Goal: Task Accomplishment & Management: Use online tool/utility

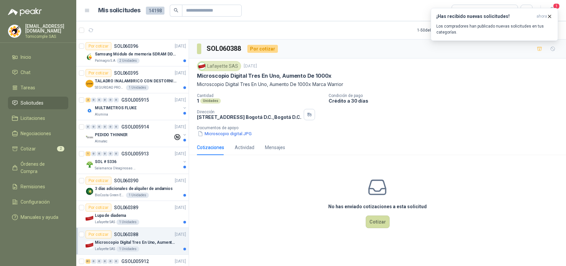
click at [548, 14] on icon "button" at bounding box center [550, 17] width 6 height 6
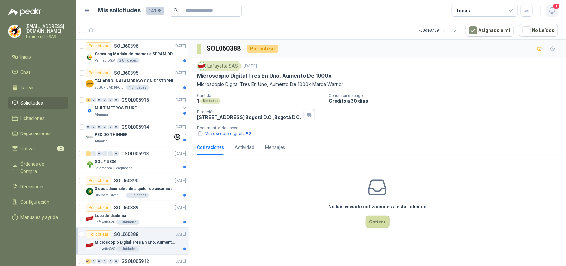
click at [551, 14] on icon "button" at bounding box center [552, 10] width 8 height 8
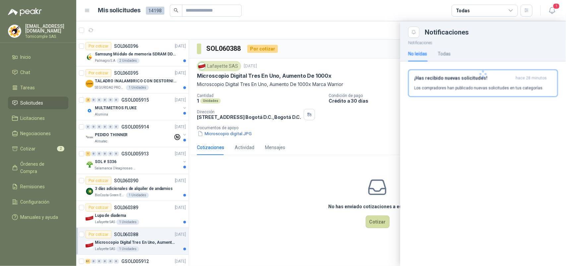
click at [520, 84] on div "¡Has recibido nuevas solicitudes! hace 28 minutos Los compradores han publicado…" at bounding box center [483, 83] width 138 height 16
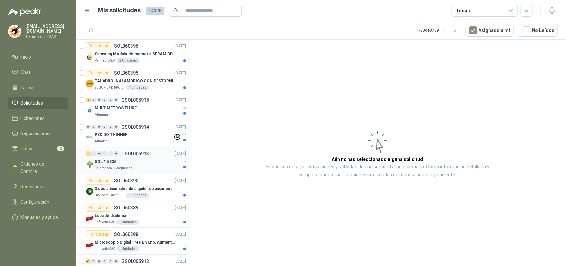
click at [156, 166] on div "Salamanca Oleaginosas SAS" at bounding box center [138, 167] width 86 height 5
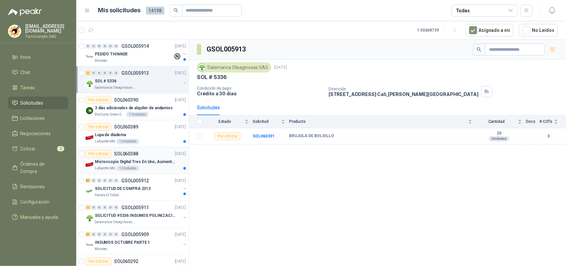
scroll to position [83, 0]
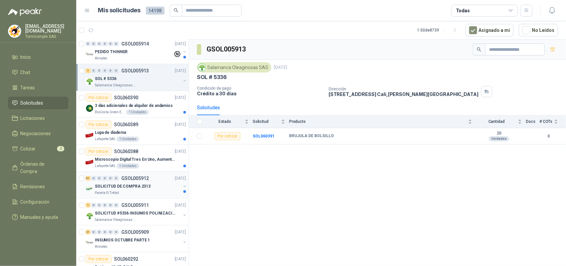
click at [147, 193] on div "Panela El Trébol" at bounding box center [138, 192] width 86 height 5
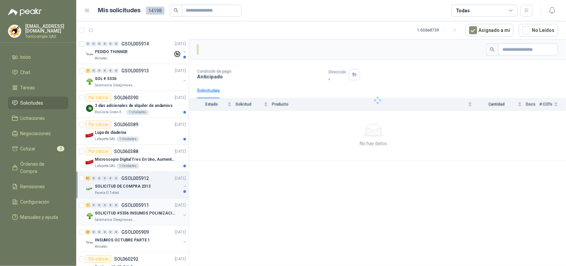
click at [139, 213] on p "SOLICITUD #5336 INSUMOS POLINIZACIÓN" at bounding box center [136, 213] width 83 height 6
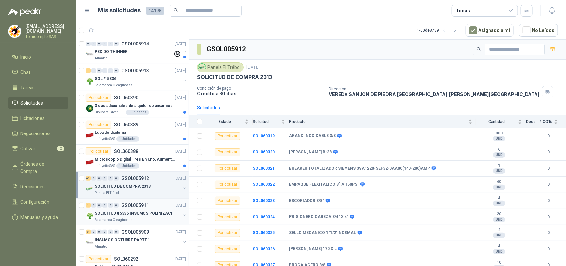
click at [139, 213] on p "SOLICITUD #5336 INSUMOS POLINIZACIÓN" at bounding box center [136, 213] width 83 height 6
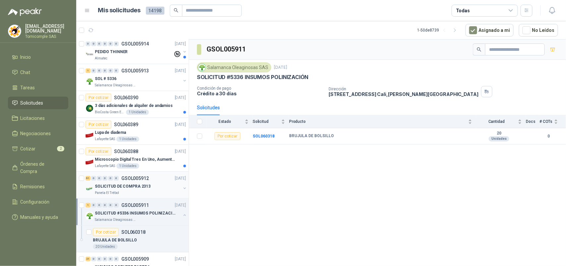
click at [141, 195] on div "Panela El Trébol" at bounding box center [138, 192] width 86 height 5
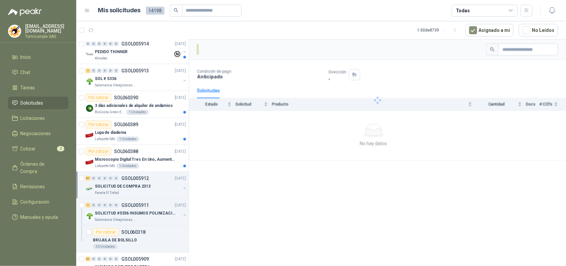
click at [141, 189] on p "SOLICITUD DE COMPRA 2313" at bounding box center [123, 186] width 56 height 6
click at [141, 158] on p "Microscopio Digital Tres En Uno, Aumento De 1000x" at bounding box center [136, 159] width 83 height 6
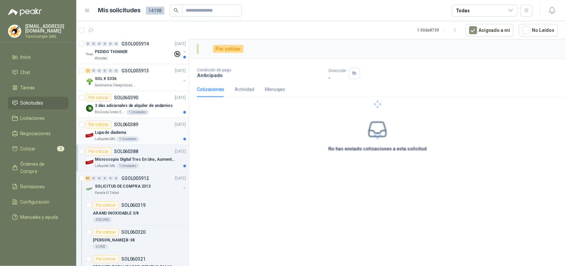
click at [141, 130] on div "Lupa de diadema" at bounding box center [140, 132] width 91 height 8
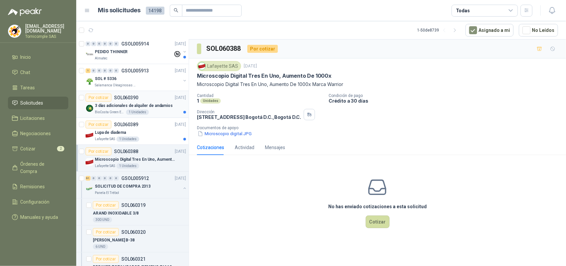
click at [141, 105] on p "3 días adicionales de alquiler de andamios" at bounding box center [134, 105] width 78 height 6
click at [141, 83] on div "Salamanca Oleaginosas SAS" at bounding box center [138, 85] width 86 height 5
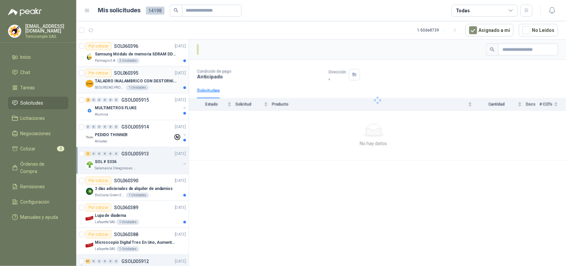
click at [143, 92] on article "Por cotizar SOL060395 [DATE] TALADRO INALAMBRICO CON DESTORNILLADOR DE ESTRIA S…" at bounding box center [132, 79] width 112 height 27
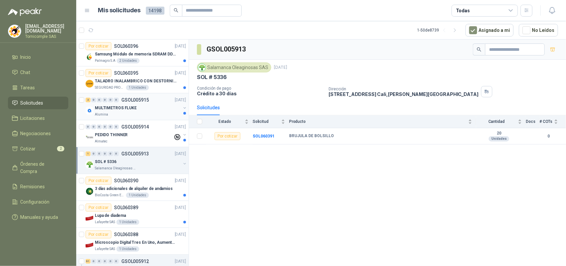
click at [142, 103] on div "2 0 0 0 0 0 GSOL005915 [DATE]" at bounding box center [137, 100] width 102 height 8
click at [148, 83] on p "TALADRO INALAMBRICO CON DESTORNILLADOR DE ESTRIA" at bounding box center [136, 81] width 83 height 6
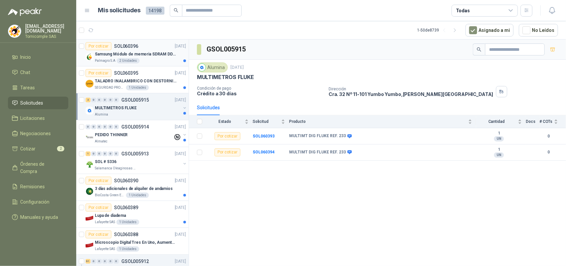
click at [153, 53] on p "Samsung Módulo de memoria SDRAM DDR4 M393A2G40DB0 de 16 GB M393A2G40DB0-CPB" at bounding box center [136, 54] width 83 height 6
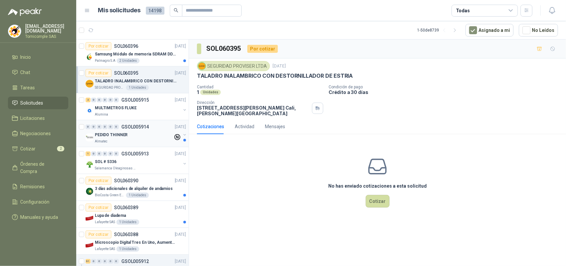
click at [148, 140] on div "Almatec" at bounding box center [134, 141] width 78 height 5
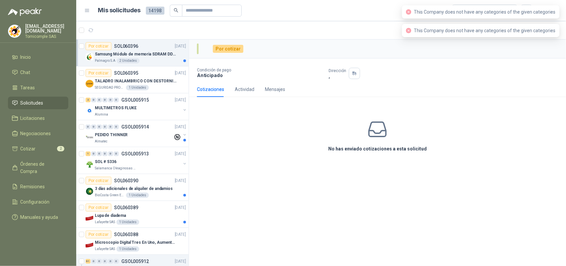
click at [139, 55] on p "Samsung Módulo de memoria SDRAM DDR4 M393A2G40DB0 de 16 GB M393A2G40DB0-CPB" at bounding box center [136, 54] width 83 height 6
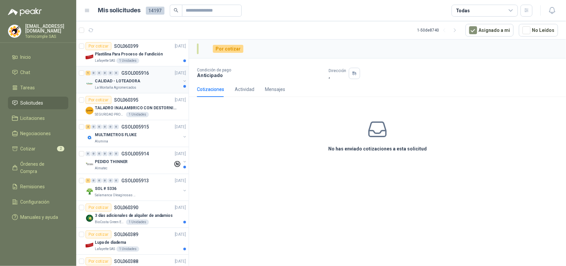
click at [112, 79] on p "CALIDAD - LOTEADORA" at bounding box center [117, 81] width 45 height 6
drag, startPoint x: 112, startPoint y: 79, endPoint x: 90, endPoint y: 79, distance: 22.2
click at [90, 79] on div "CALIDAD - LOTEADORA La Montaña Agromercados" at bounding box center [137, 83] width 102 height 13
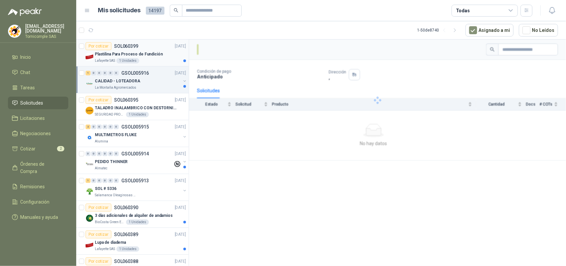
click at [113, 65] on article "Por cotizar SOL060399 06/10/25 Plastilina Para Proceso de Fundición Lafayette S…" at bounding box center [132, 52] width 112 height 27
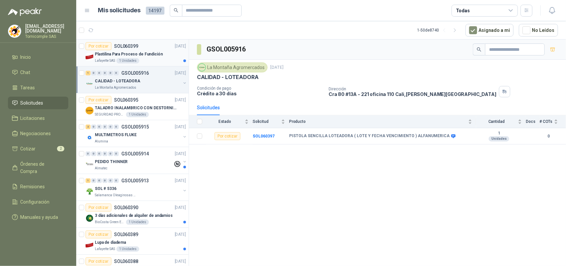
click at [118, 57] on p "Plastilina Para Proceso de Fundición" at bounding box center [129, 54] width 68 height 6
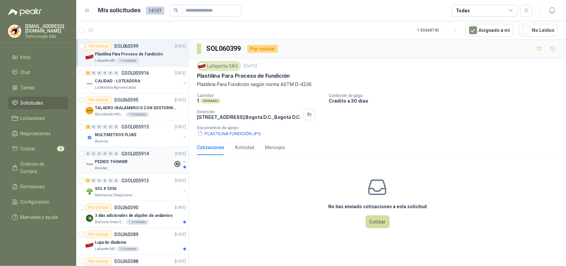
click at [166, 161] on div "PEDIDO THINNER" at bounding box center [134, 162] width 78 height 8
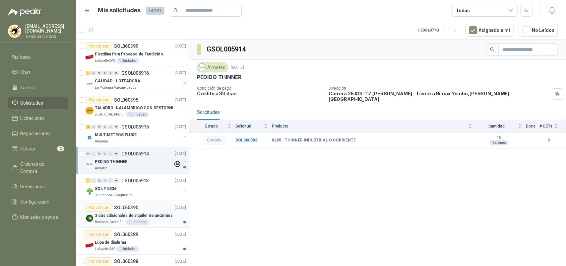
click at [166, 218] on p "3 días adicionales de alquiler de andamios" at bounding box center [134, 215] width 78 height 6
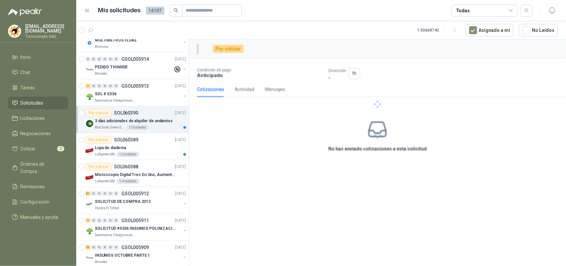
scroll to position [124, 0]
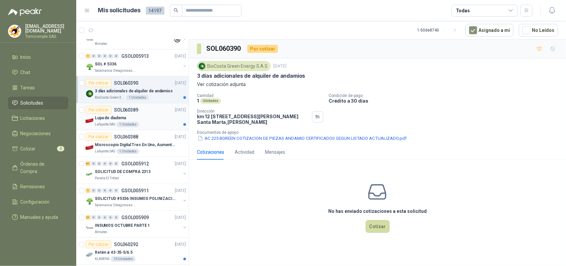
click at [167, 124] on div "Lafayette SAS 1 Unidades" at bounding box center [140, 124] width 91 height 5
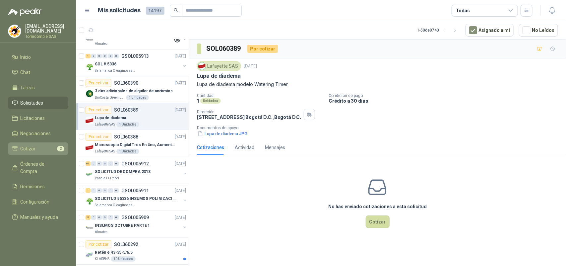
click at [56, 146] on li "Cotizar 2" at bounding box center [38, 148] width 52 height 7
